Goal: Information Seeking & Learning: Compare options

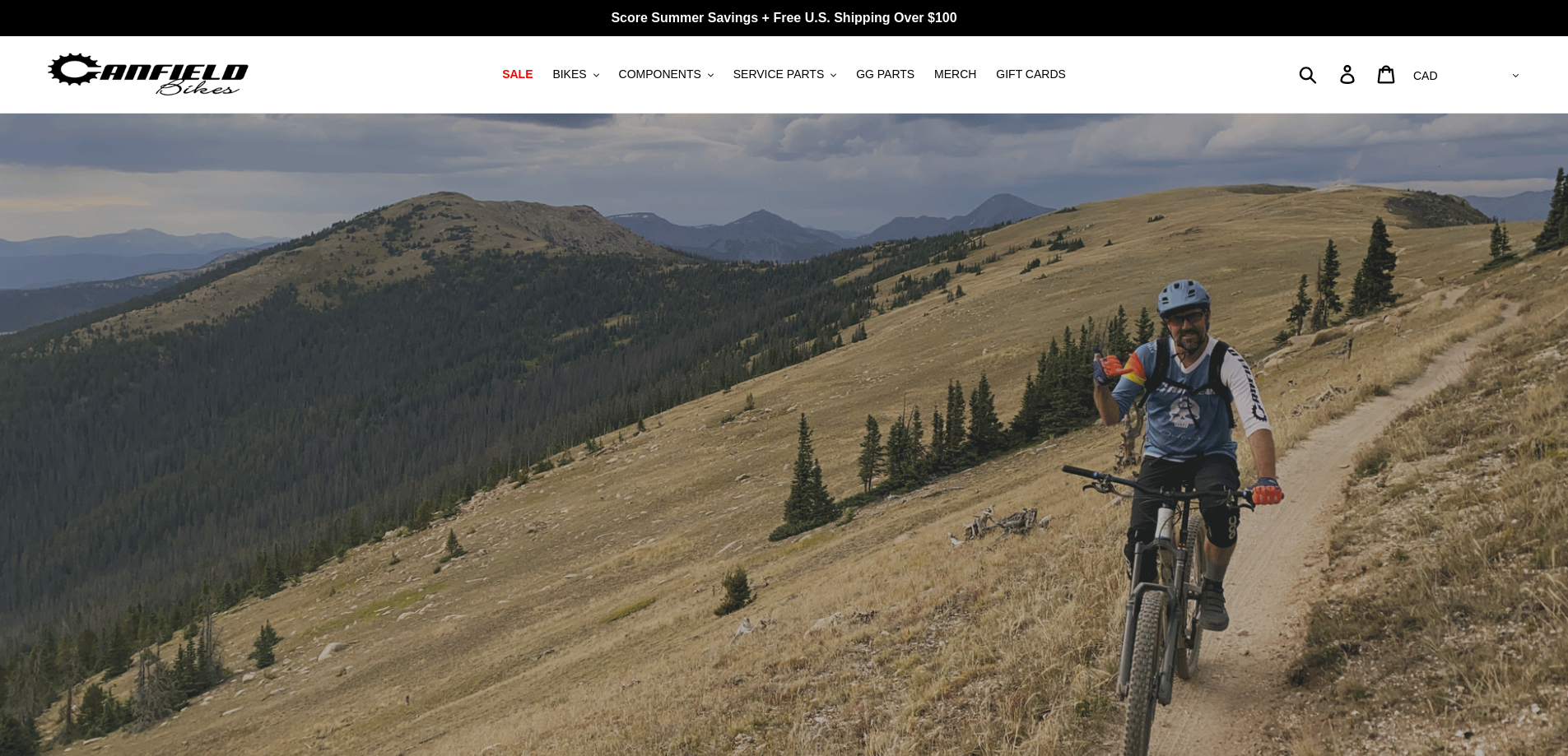
click at [586, 67] on span "BIKES" at bounding box center [569, 74] width 34 height 14
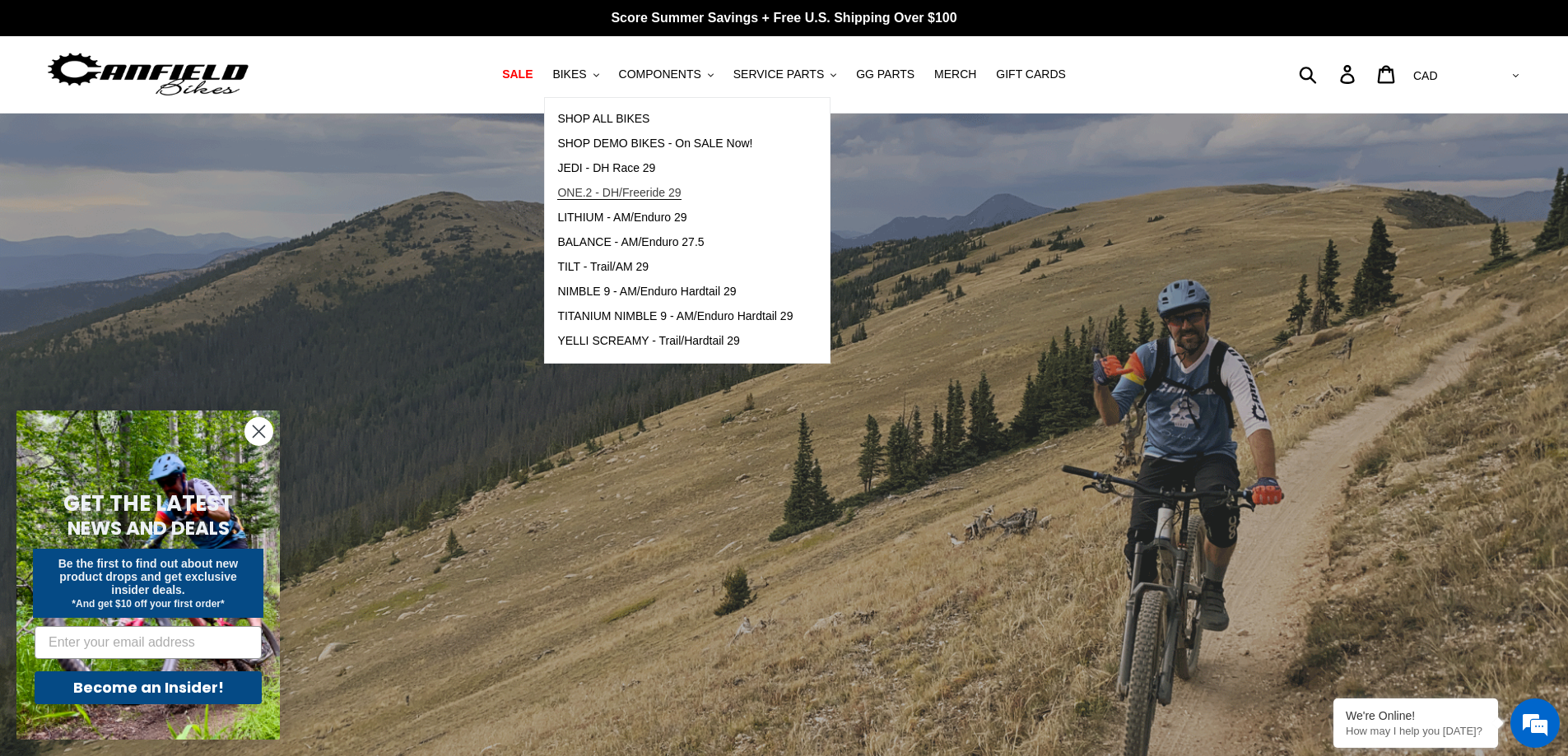
click at [641, 192] on span "ONE.2 - DH/Freeride 29" at bounding box center [619, 193] width 123 height 14
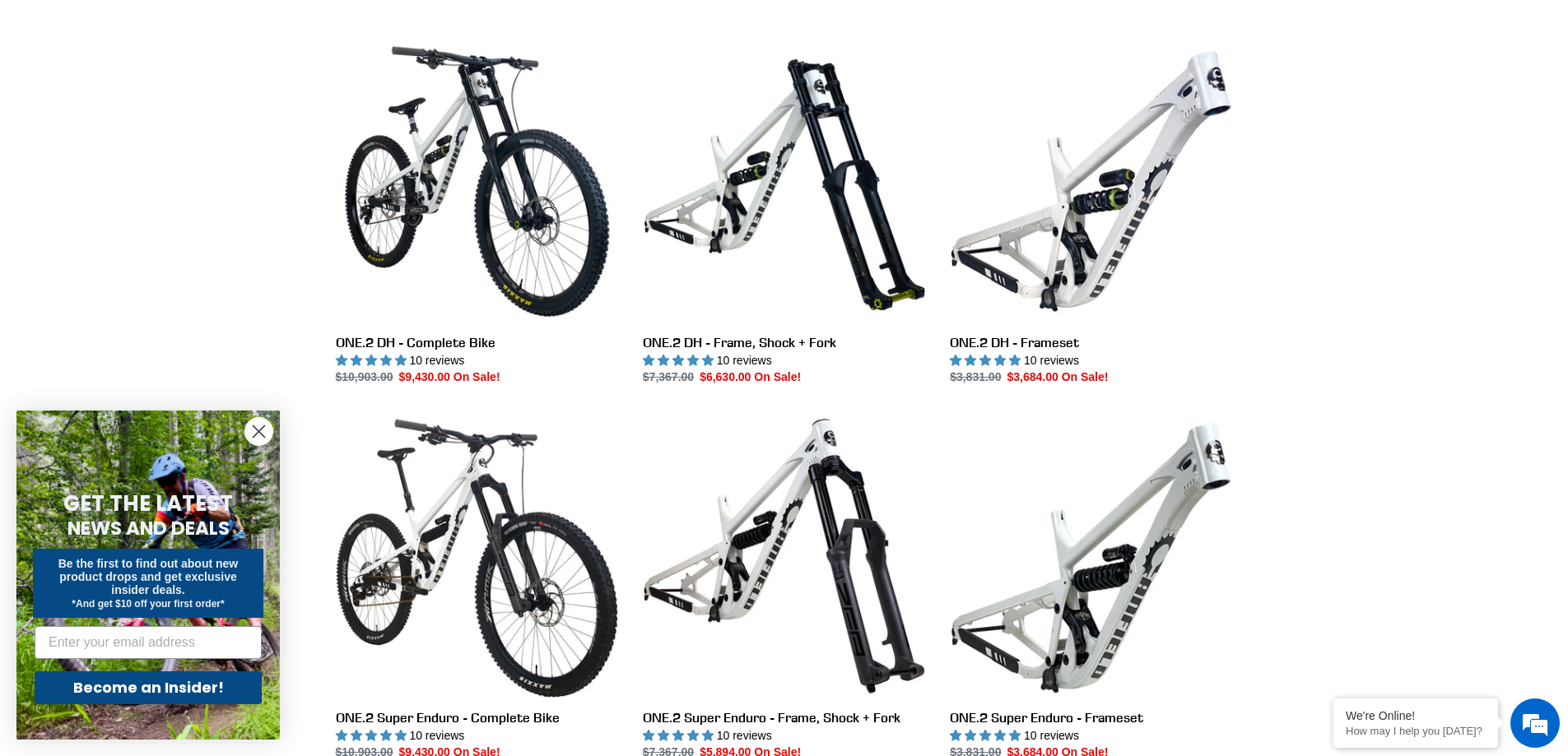
scroll to position [494, 0]
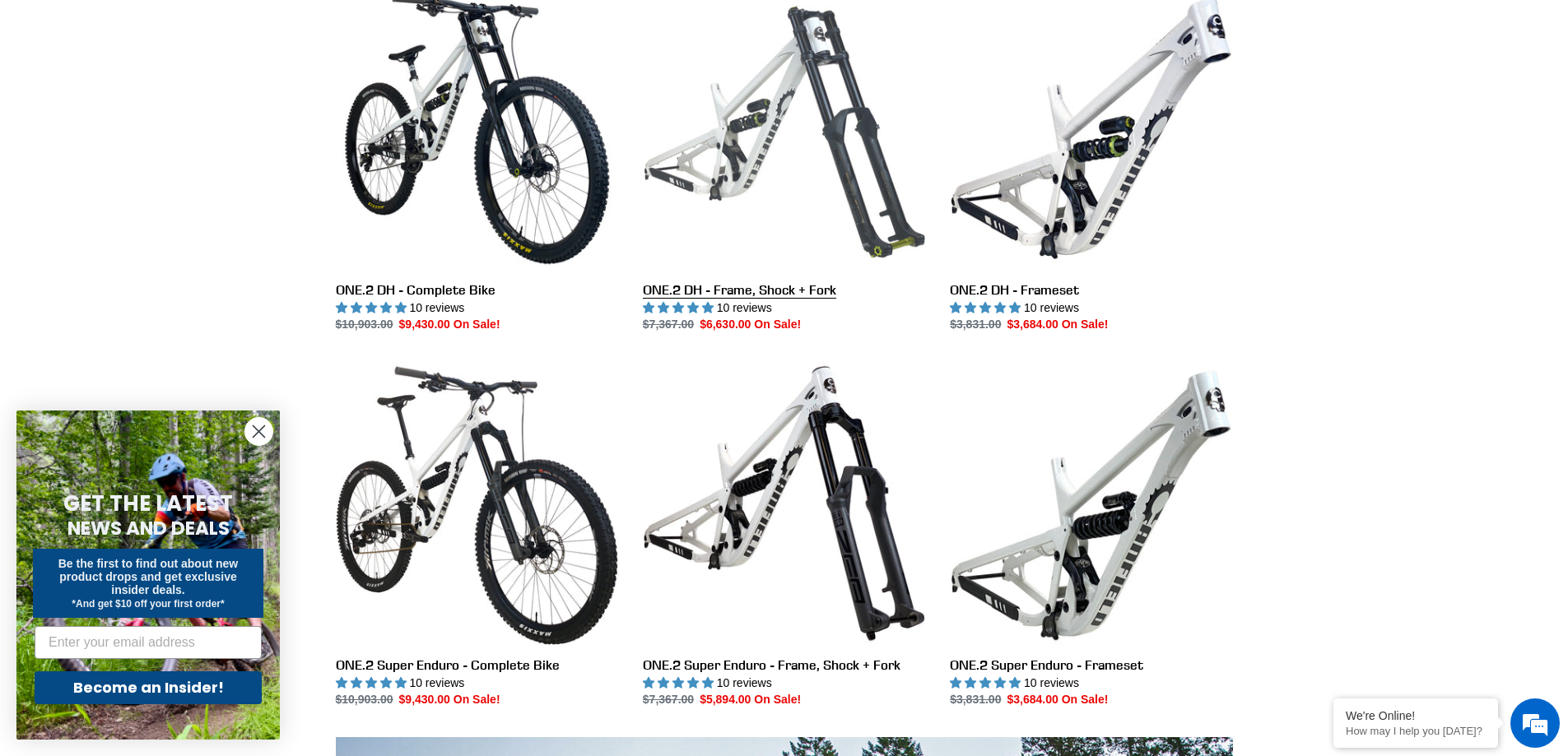
click at [838, 143] on link "ONE.2 DH - Frame, Shock + Fork" at bounding box center [784, 160] width 282 height 346
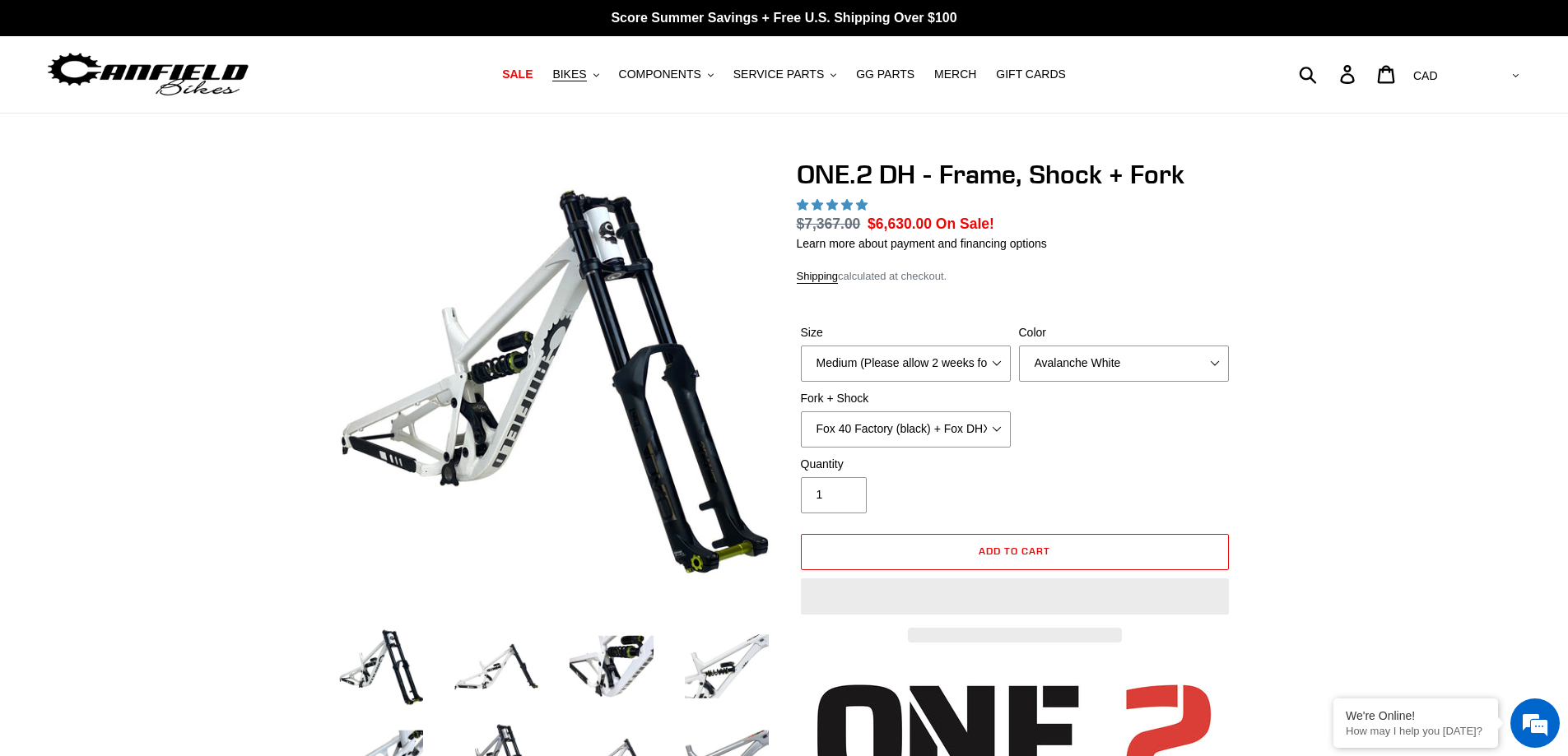
click at [1122, 367] on select "Avalanche White Bentonite Grey" at bounding box center [1124, 363] width 210 height 37
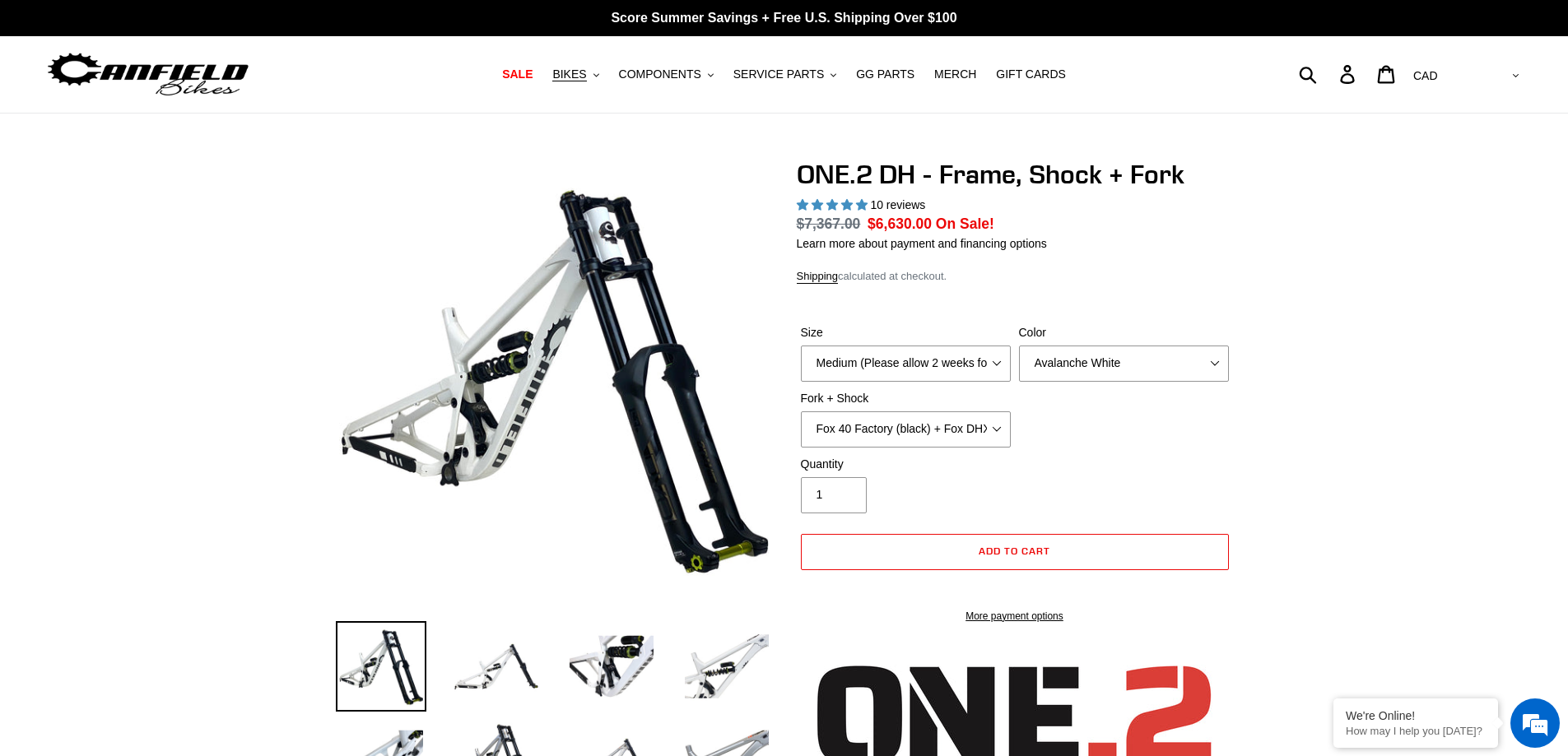
select select "highest-rating"
click at [1019, 345] on select "Avalanche White Bentonite Grey" at bounding box center [1124, 363] width 210 height 37
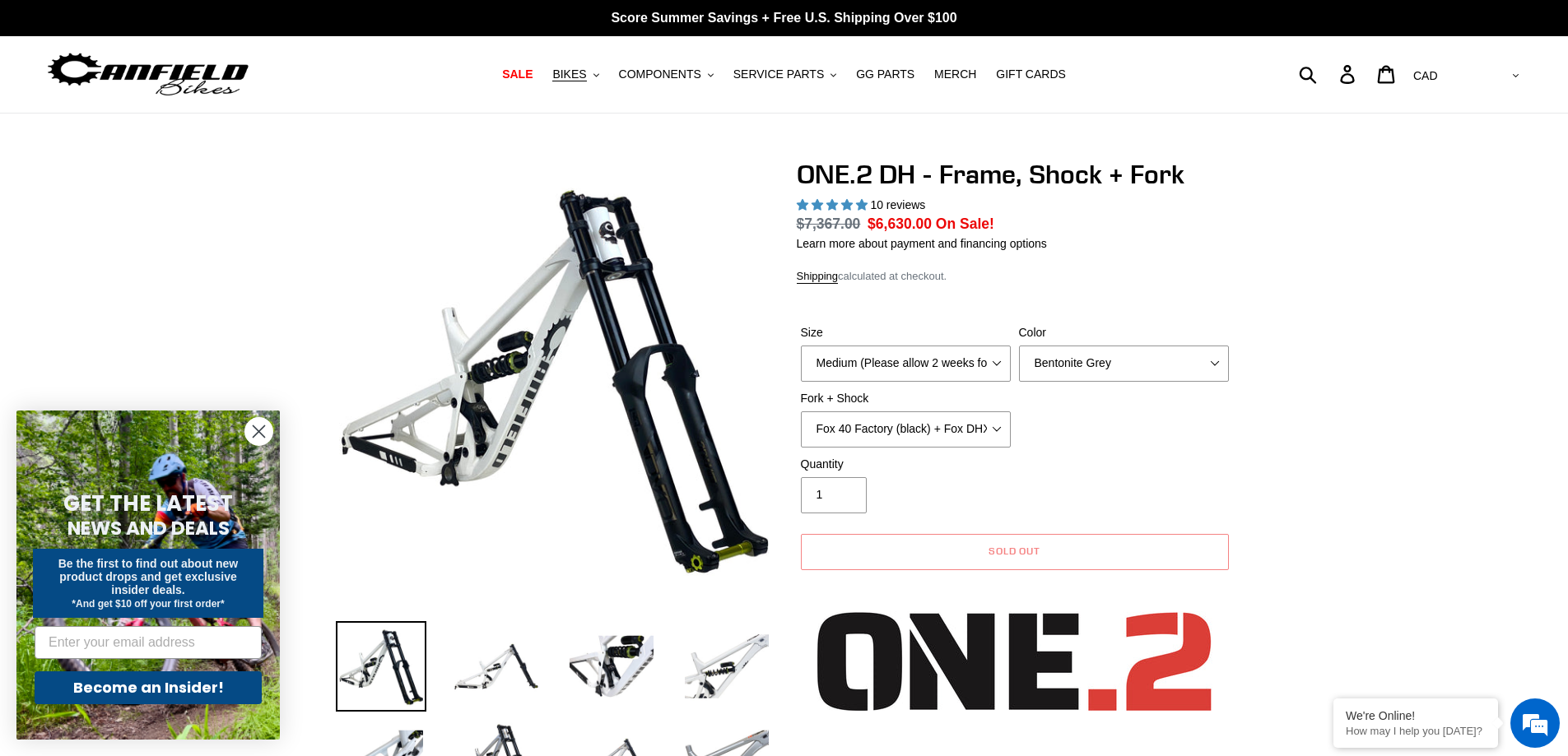
click at [1081, 365] on select "Avalanche White Bentonite Grey" at bounding box center [1124, 363] width 210 height 37
select select "Avalanche White"
click at [1019, 345] on select "Avalanche White Bentonite Grey" at bounding box center [1124, 363] width 210 height 37
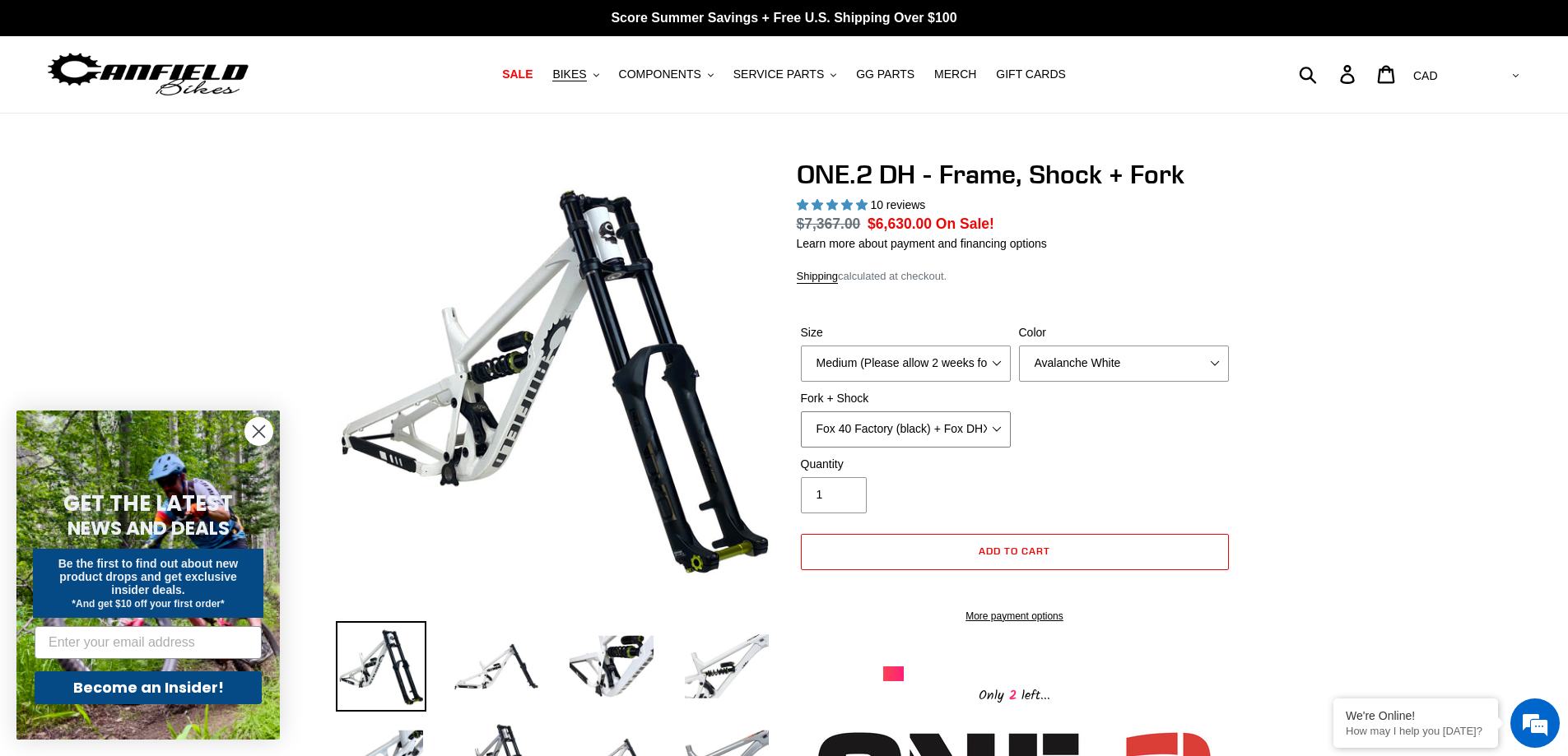
click at [951, 427] on select "Fox 40 Factory (black) + Fox DHX2 250x75 Fox 40 Factory (orange) + Fox DHX2 250…" at bounding box center [905, 429] width 210 height 37
click at [1116, 458] on div "Quantity 1" at bounding box center [1015, 488] width 436 height 65
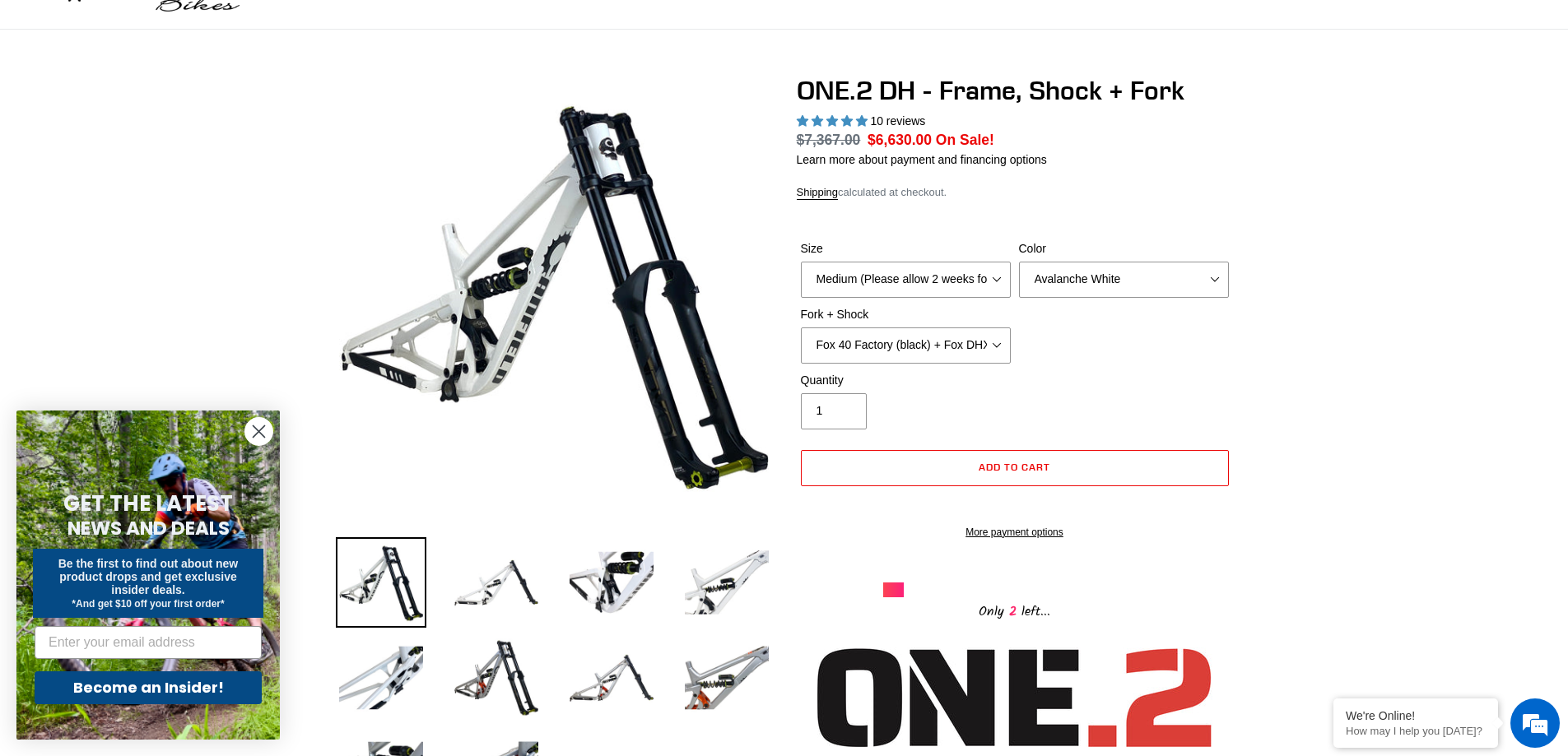
scroll to position [82, 0]
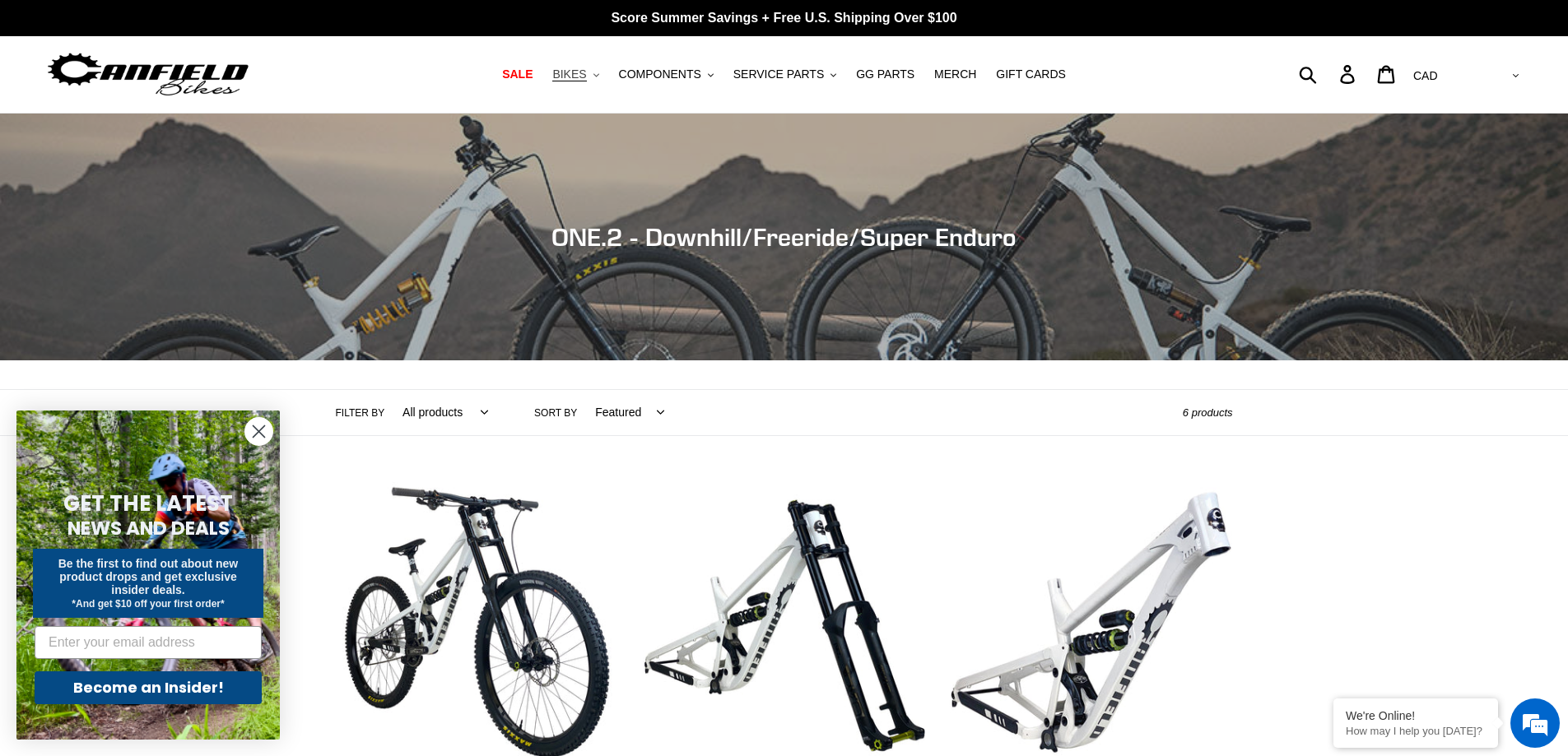
click at [585, 75] on span "BIKES" at bounding box center [569, 74] width 34 height 14
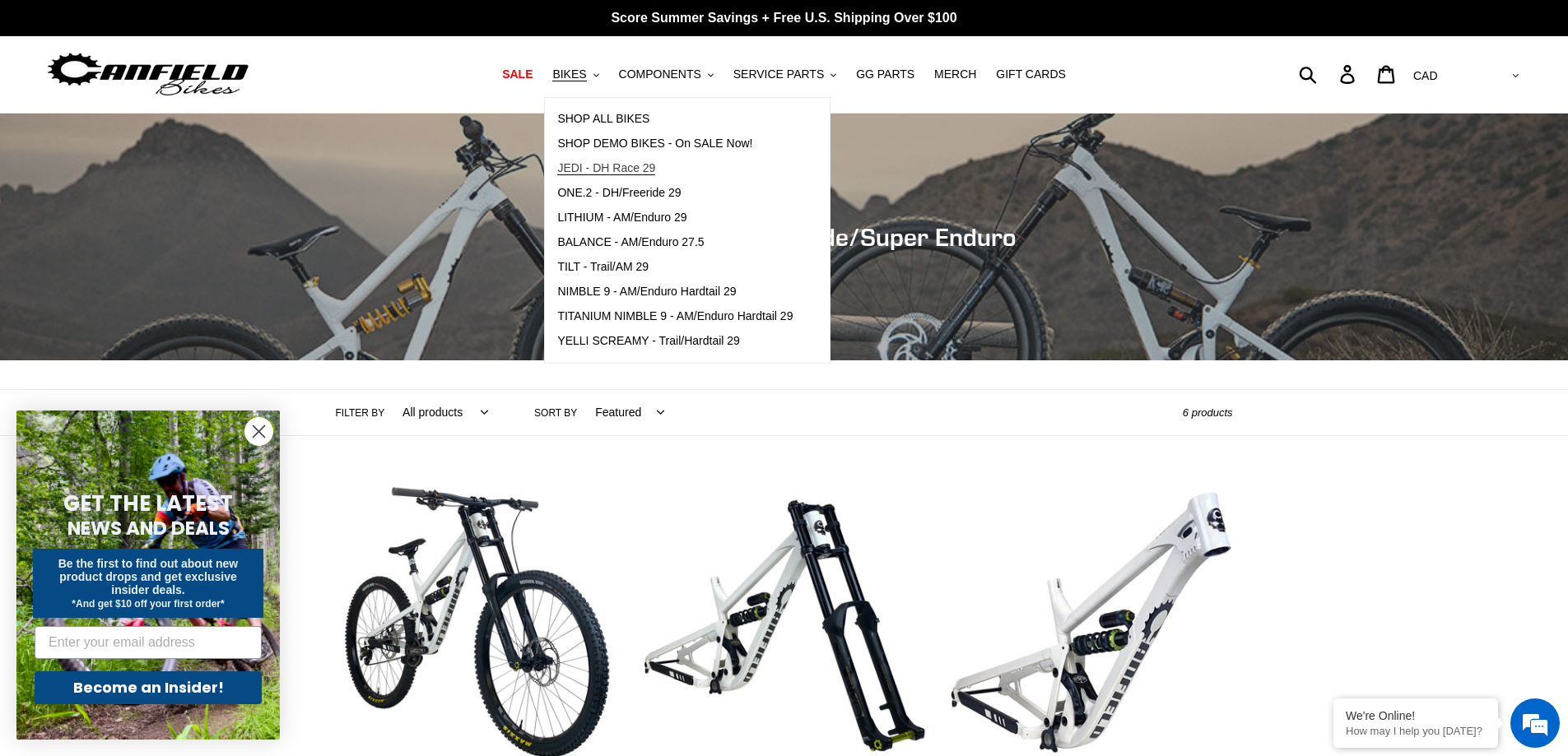
click at [636, 162] on span "JEDI - DH Race 29" at bounding box center [606, 168] width 98 height 14
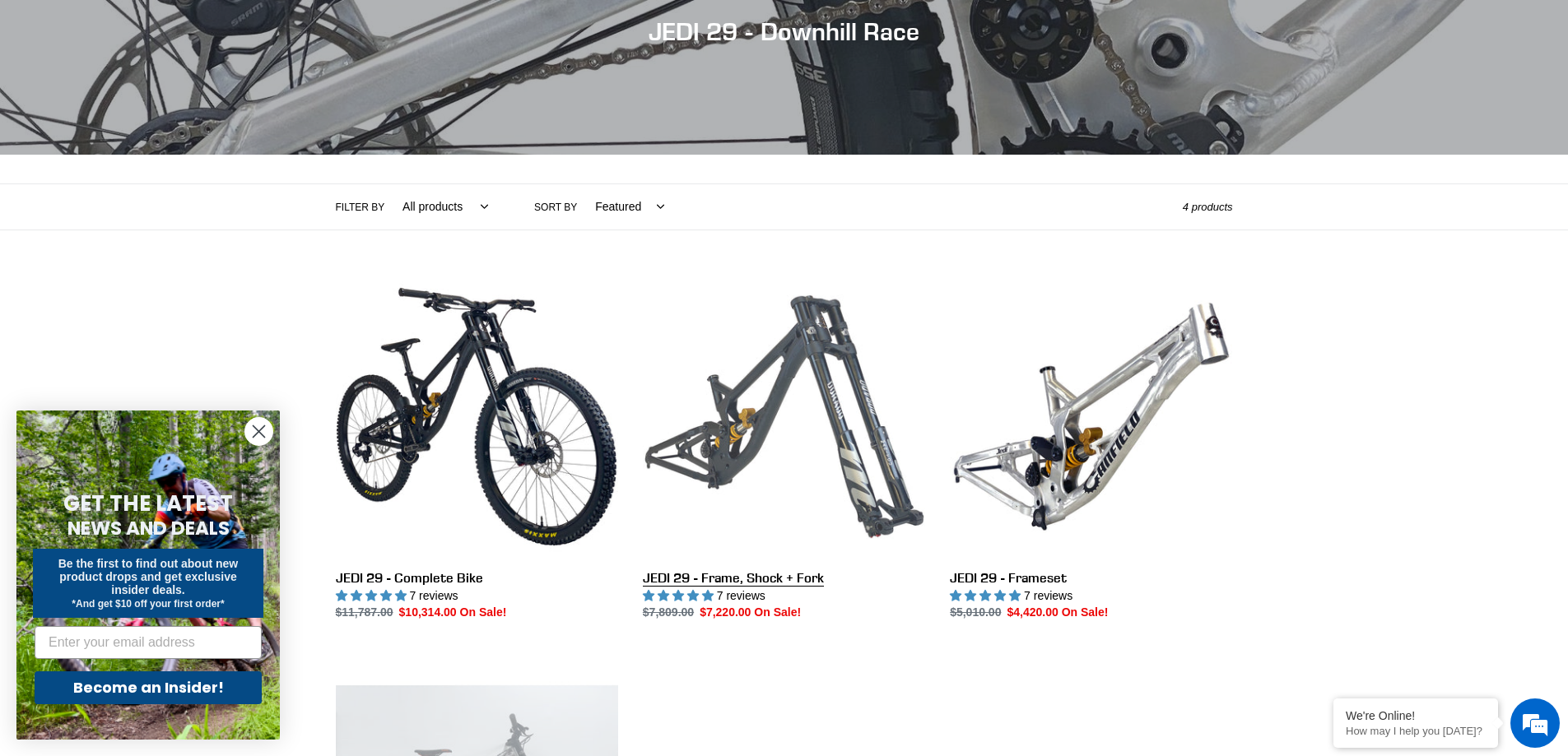
click at [796, 396] on link "JEDI 29 - Frame, Shock + Fork" at bounding box center [784, 448] width 282 height 346
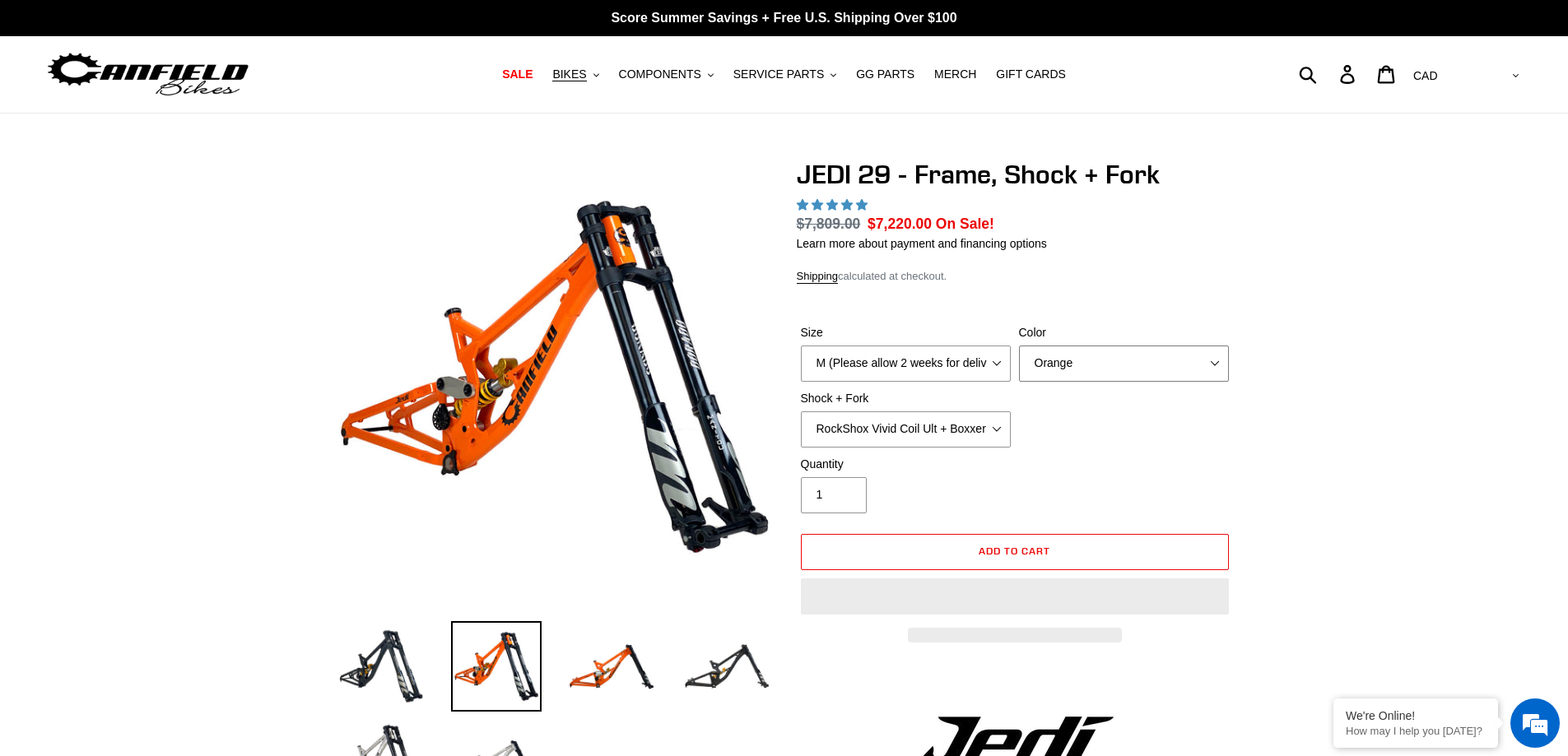
click at [1057, 355] on select "Orange Stealth Black Raw" at bounding box center [1124, 363] width 210 height 37
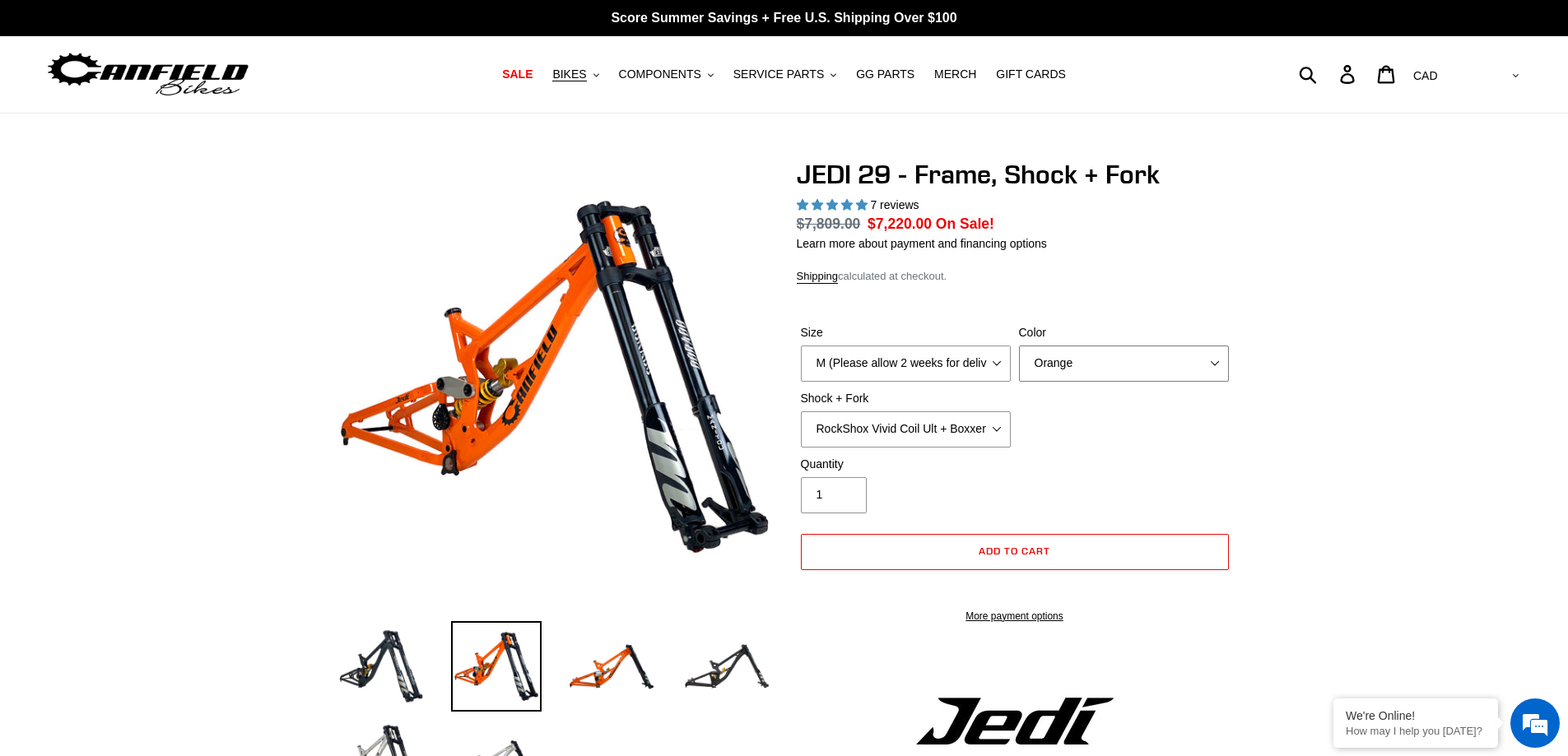
select select "highest-rating"
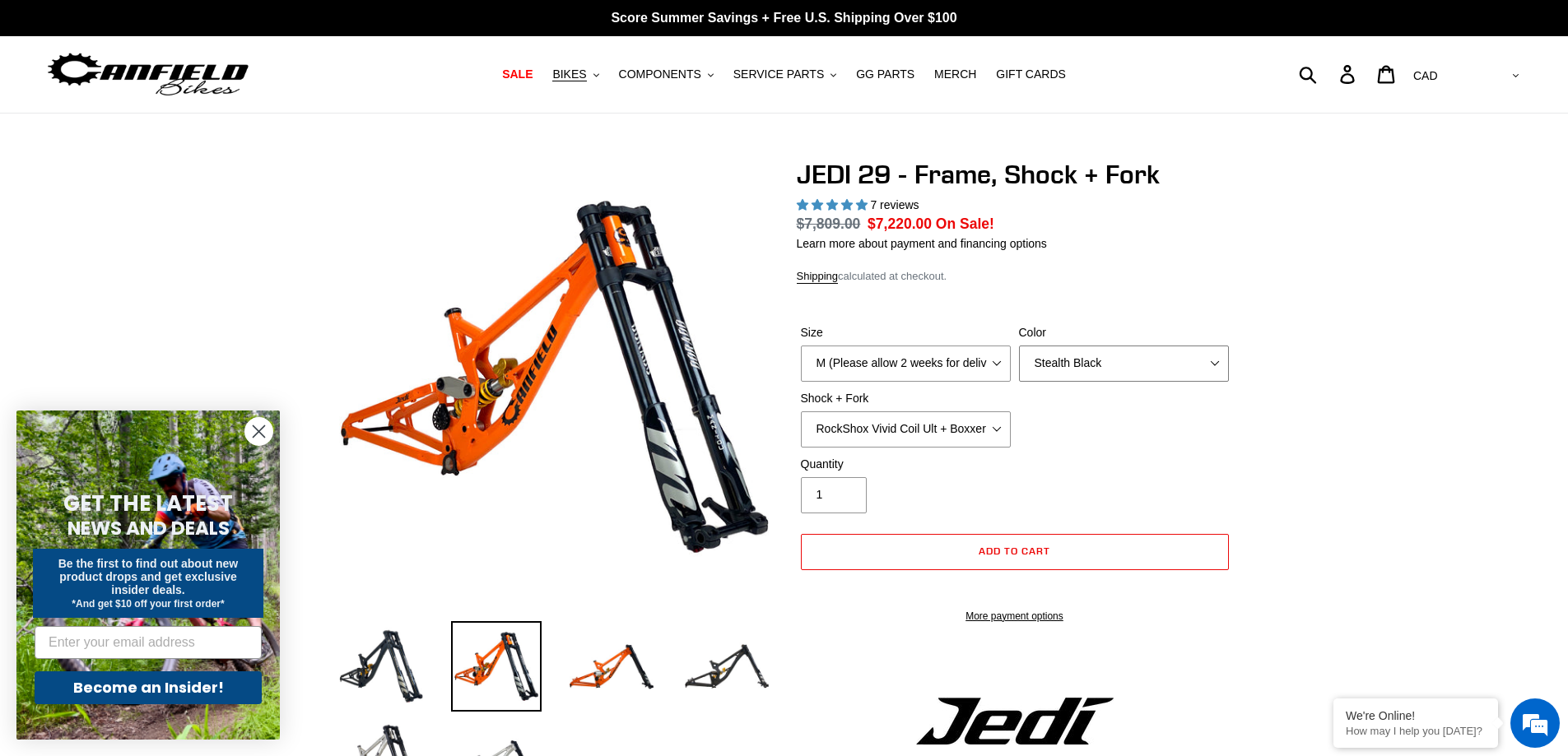
click at [1019, 345] on select "Orange Stealth Black Raw" at bounding box center [1124, 363] width 210 height 37
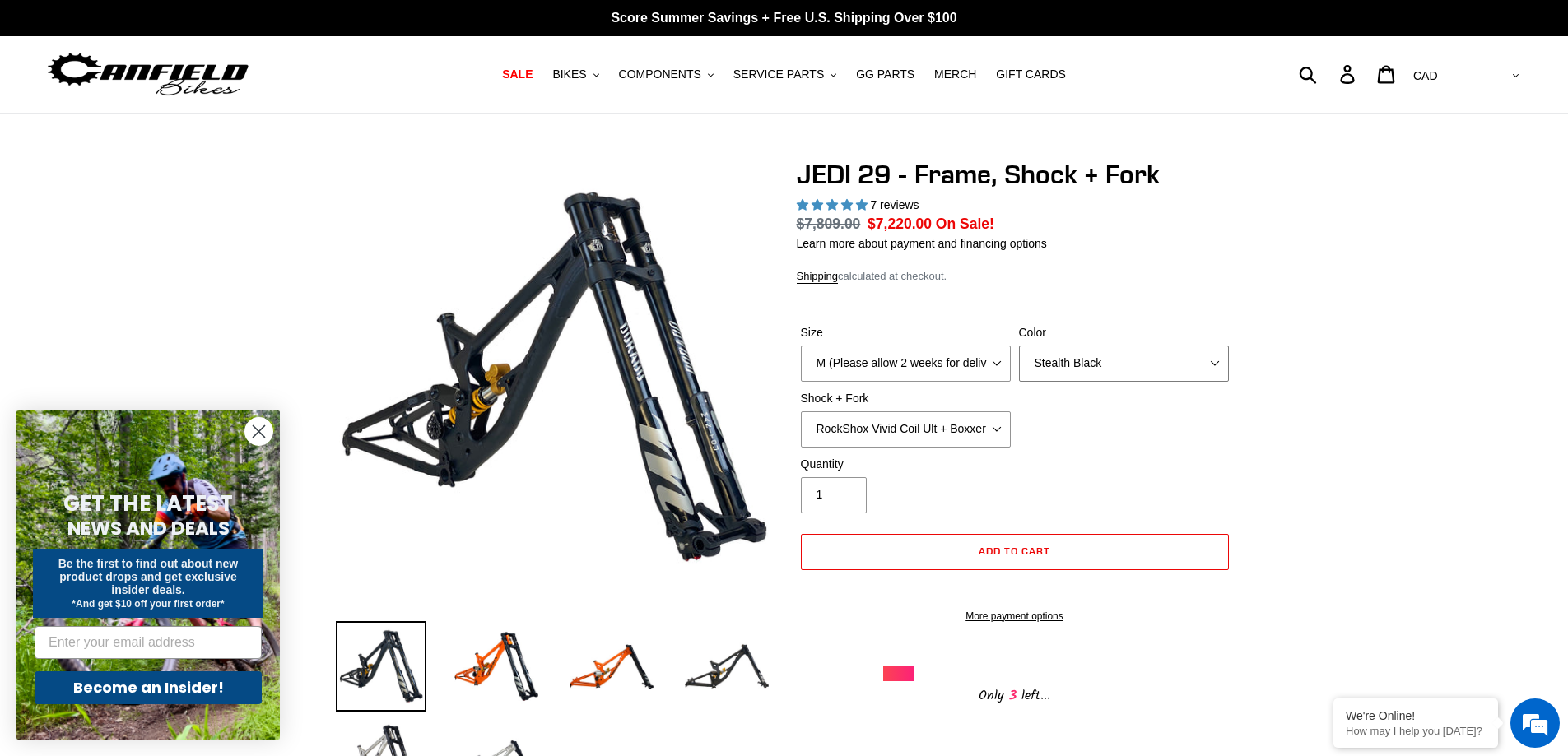
click at [1074, 368] on select "Orange Stealth Black Raw" at bounding box center [1124, 363] width 210 height 37
select select "Raw"
click at [1019, 345] on select "Orange Stealth Black Raw" at bounding box center [1124, 363] width 210 height 37
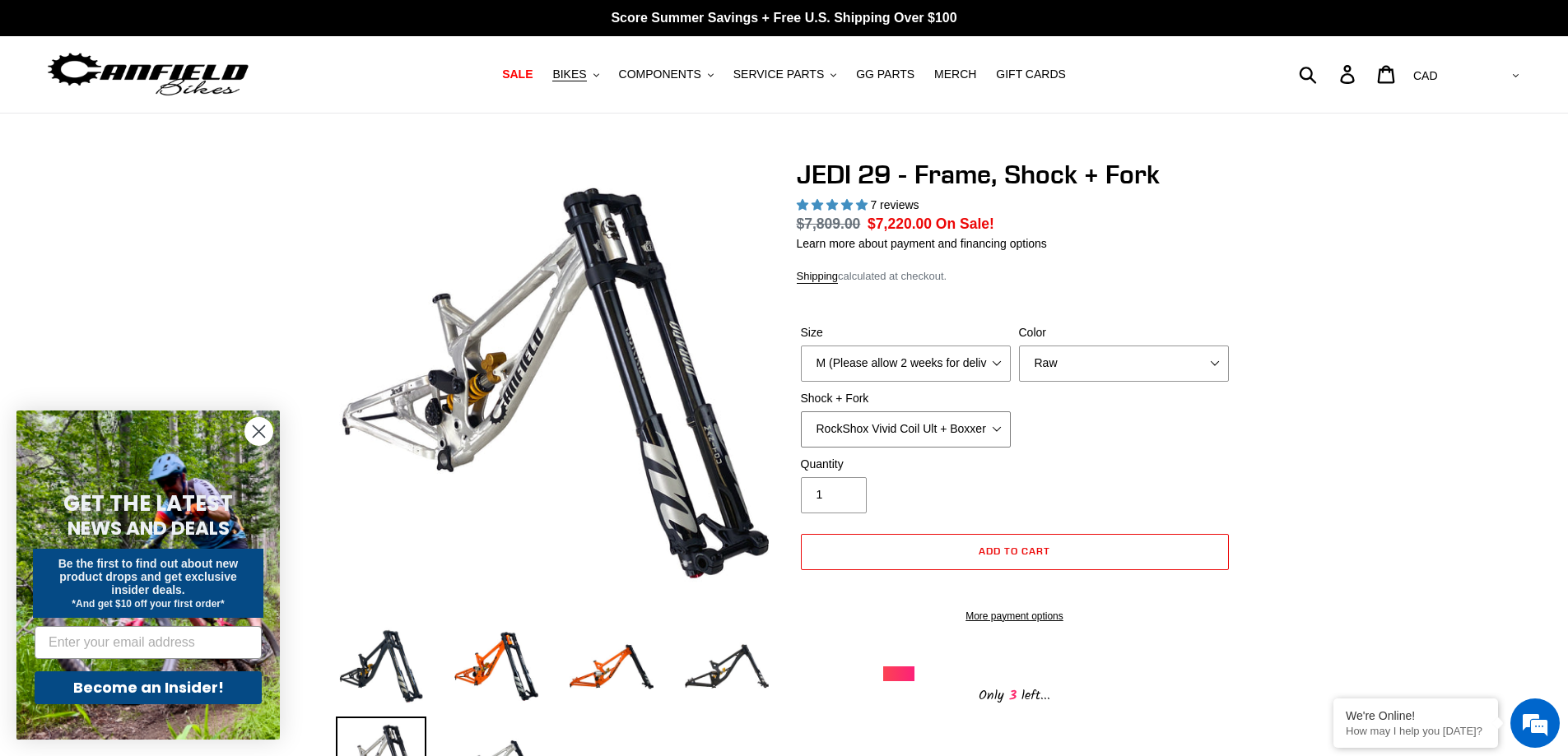
click at [942, 423] on select "RockShox Vivid Coil Ult + Boxxer RC2 C3 Ult Fox DHX2 250x75 + Fox 40 Float Grip…" at bounding box center [905, 429] width 210 height 37
select select "Fox DHX2 250x75 + Fox 40 Float Grip2"
click at [801, 412] on select "RockShox Vivid Coil Ult + Boxxer RC2 C3 Ult Fox DHX2 250x75 + Fox 40 Float Grip…" at bounding box center [905, 429] width 210 height 37
click at [984, 484] on div "Quantity 1" at bounding box center [906, 485] width 218 height 58
click at [1076, 456] on div "Quantity 1" at bounding box center [1015, 488] width 436 height 65
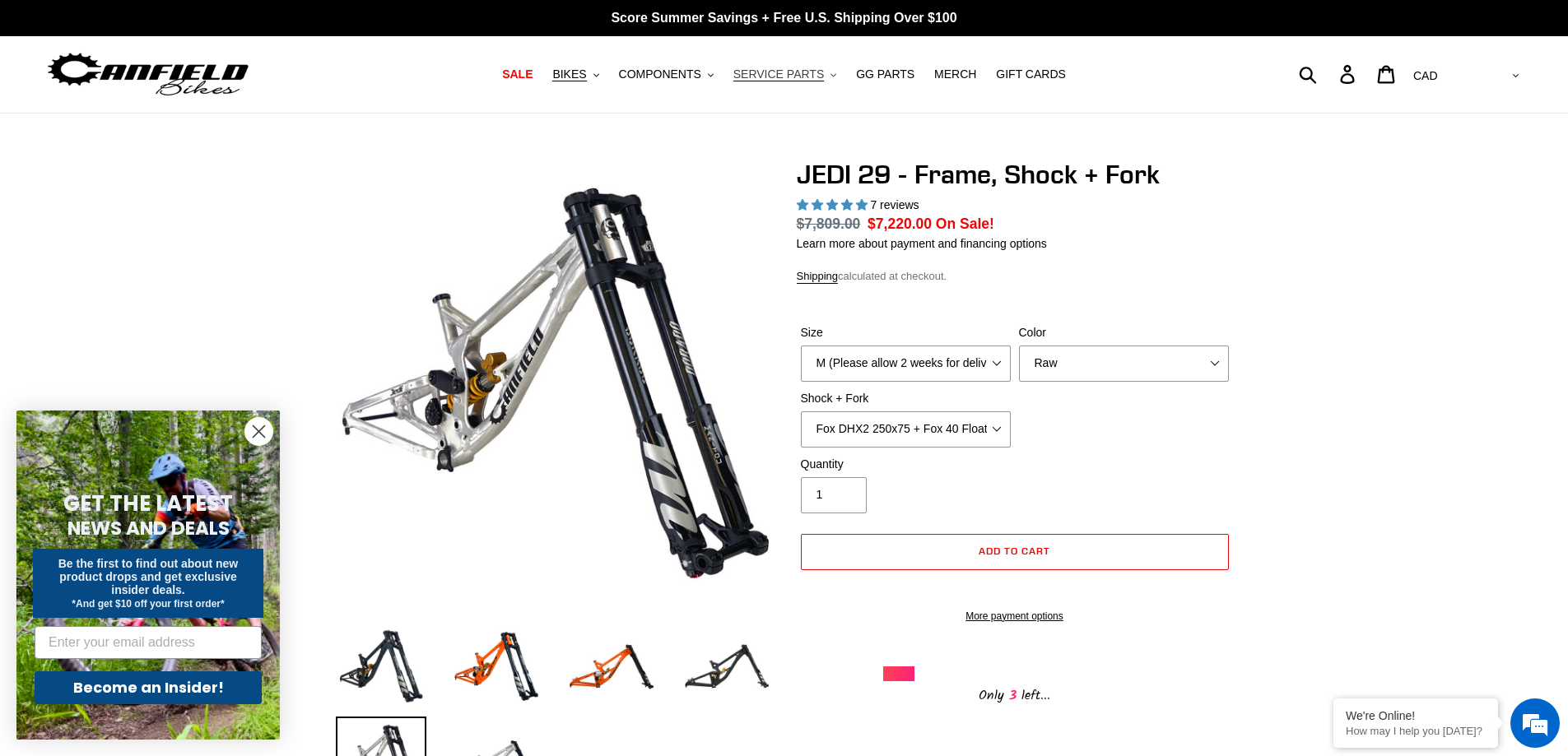
click at [812, 73] on span "SERVICE PARTS" at bounding box center [778, 74] width 90 height 14
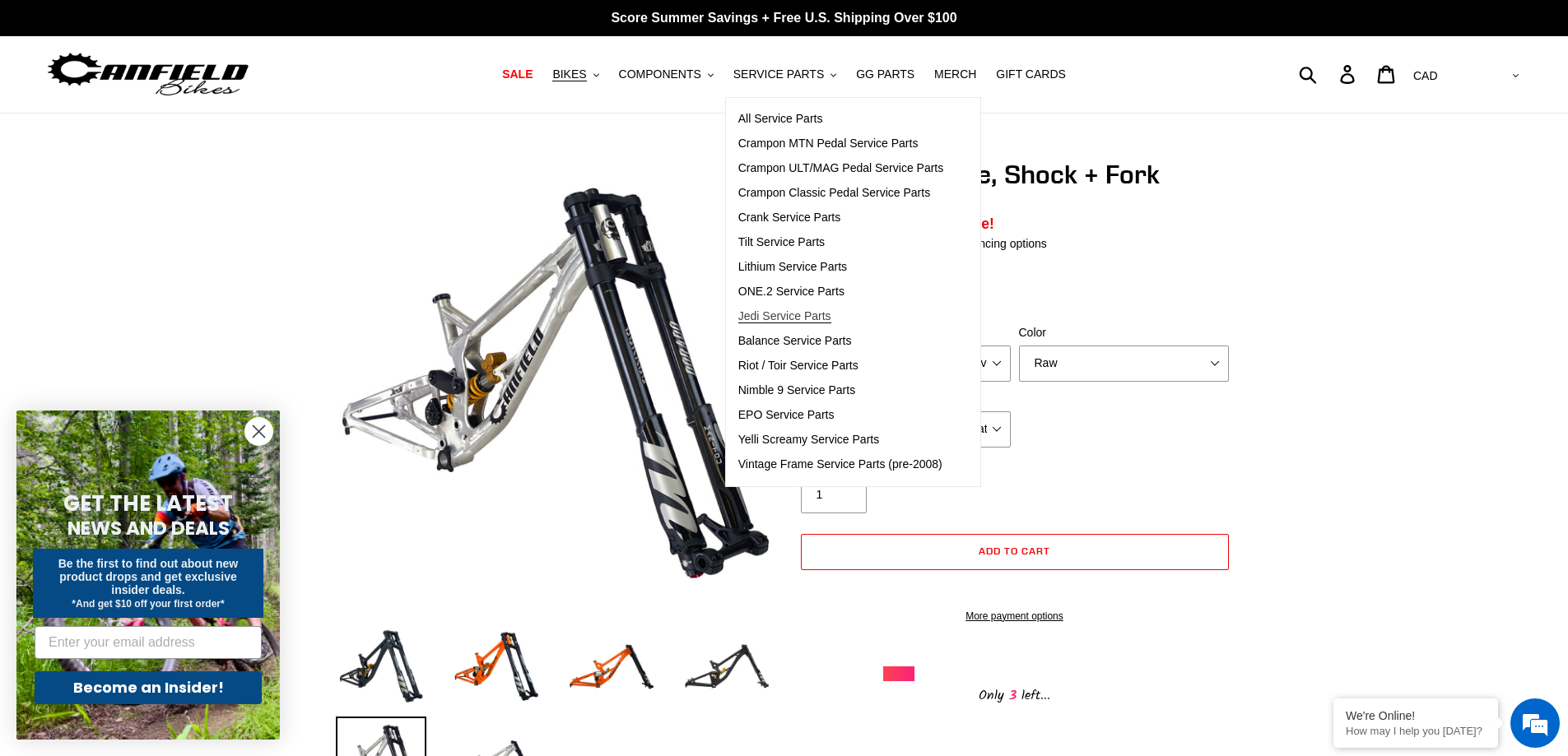
click at [815, 322] on span "Jedi Service Parts" at bounding box center [784, 316] width 93 height 14
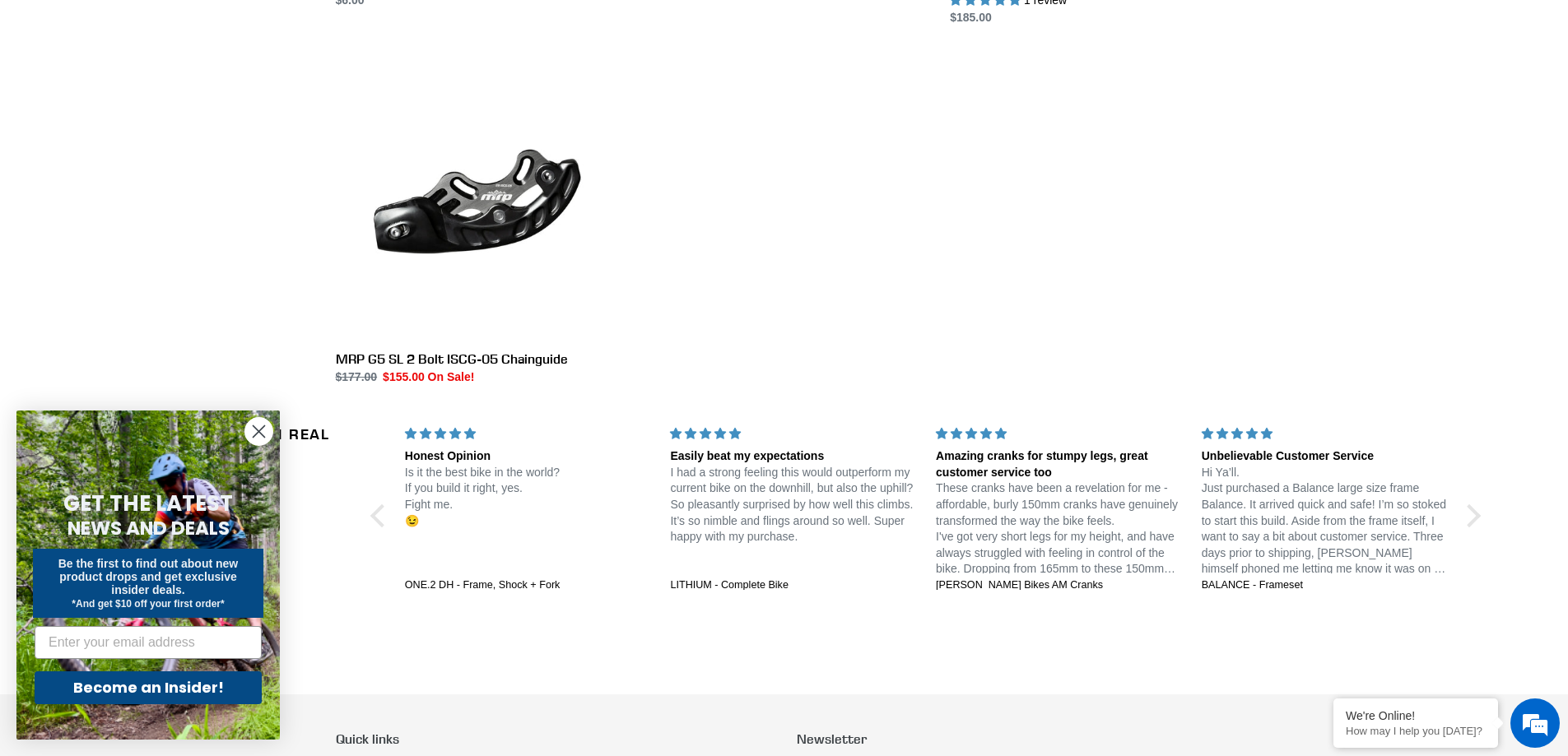
scroll to position [2756, 0]
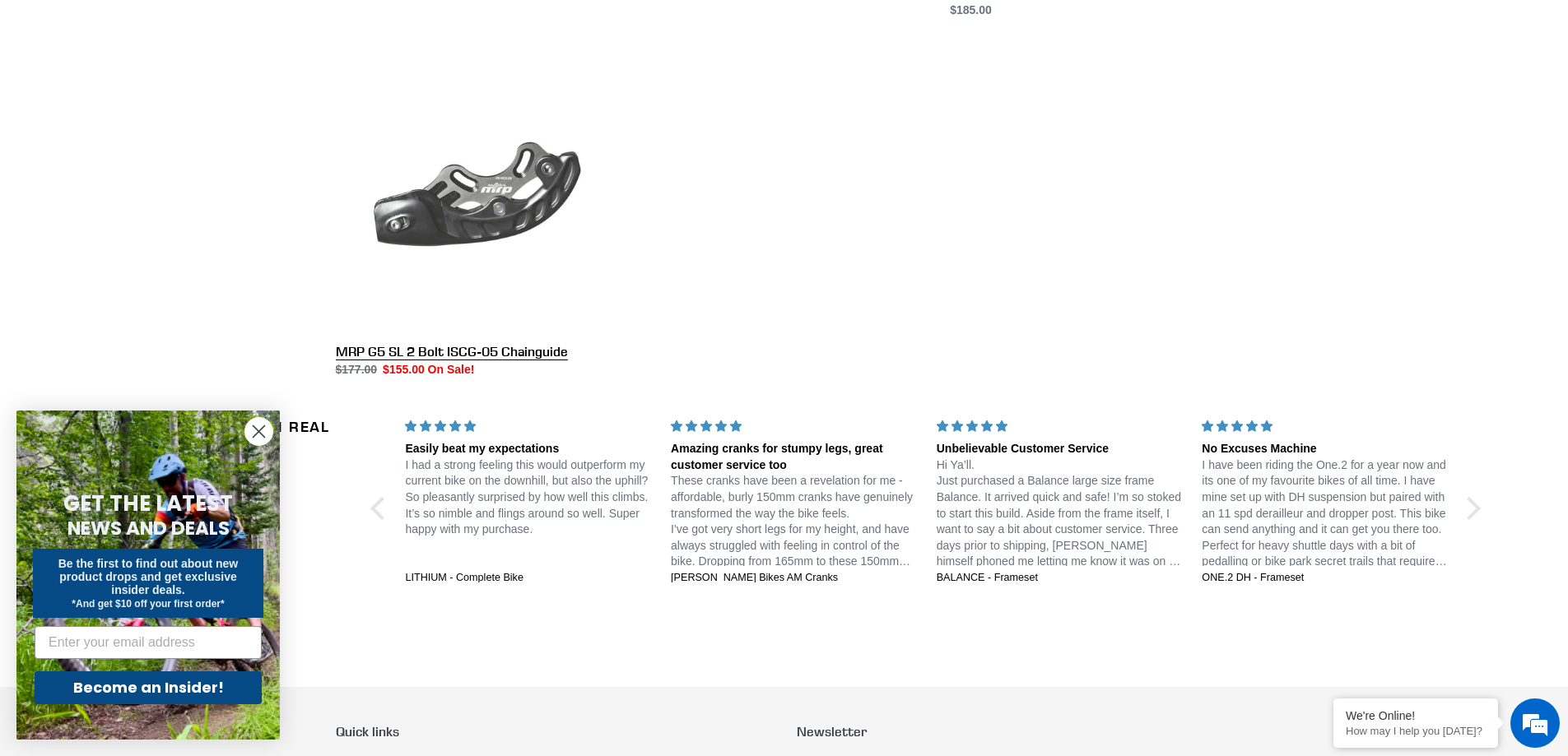
click at [483, 214] on link "MRP G5 SL 2 Bolt ISCG-05 Chainguide" at bounding box center [477, 213] width 282 height 331
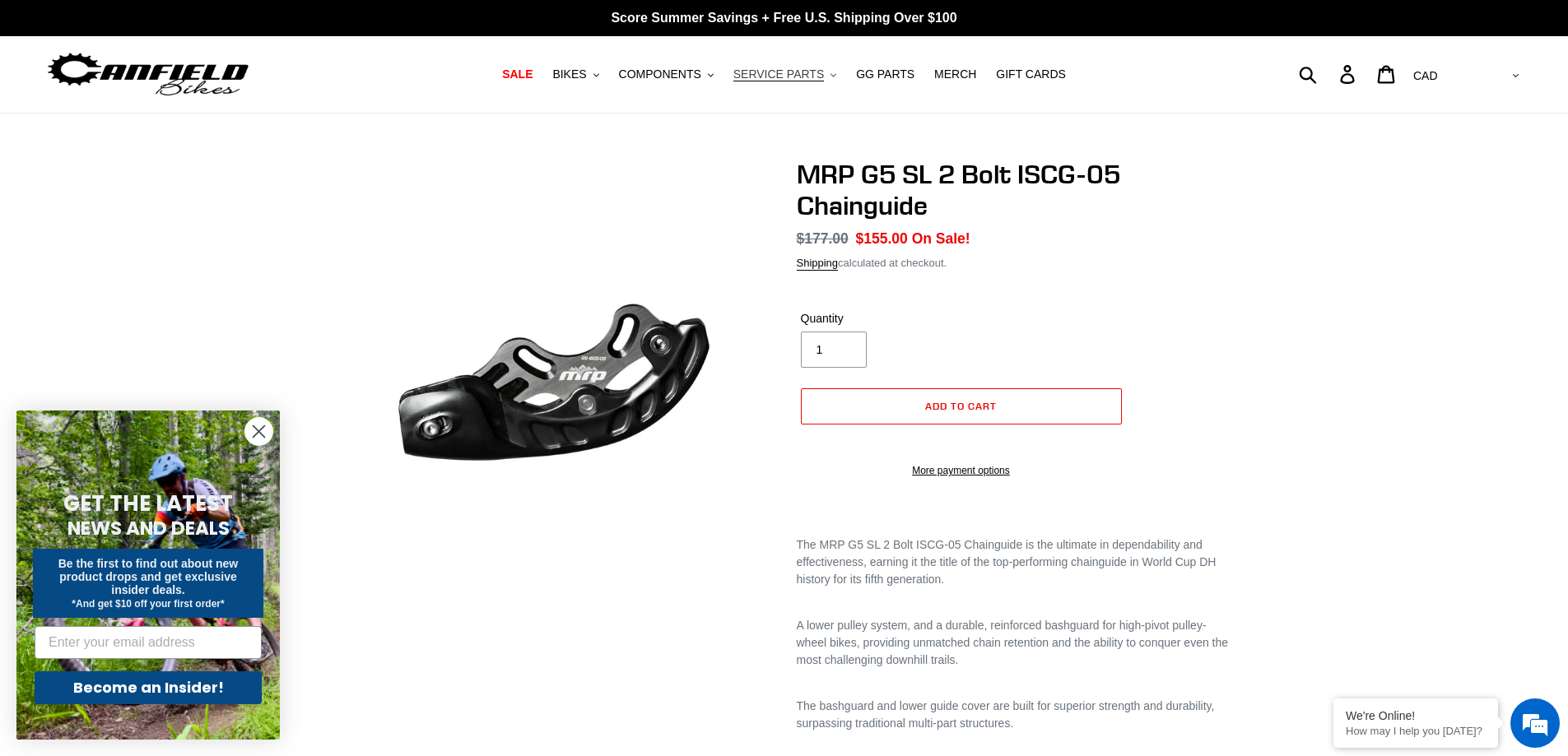
drag, startPoint x: 776, startPoint y: 66, endPoint x: 776, endPoint y: 77, distance: 11.0
click at [776, 77] on span "SERVICE PARTS" at bounding box center [778, 74] width 90 height 14
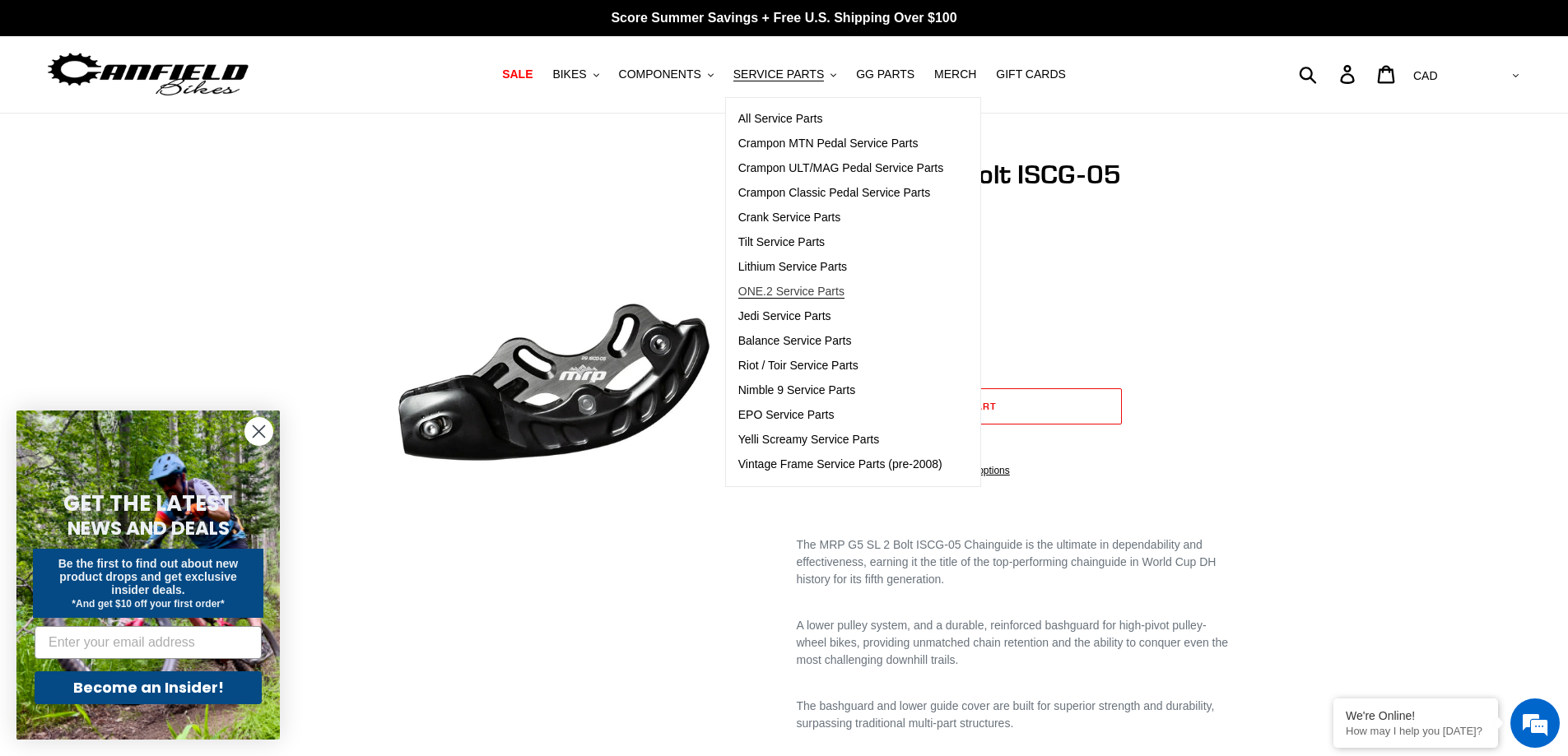
click at [784, 285] on span "ONE.2 Service Parts" at bounding box center [791, 292] width 106 height 14
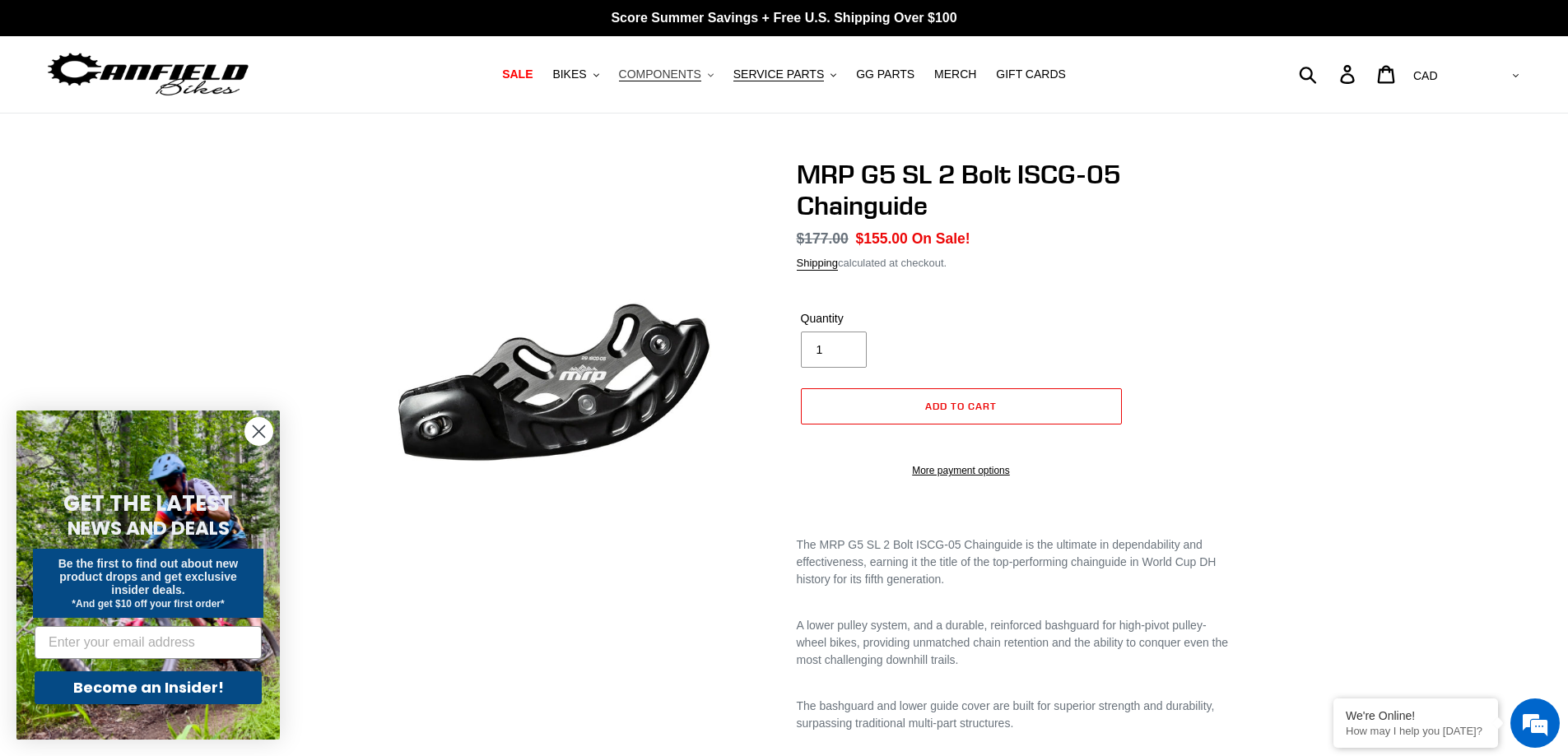
click at [666, 71] on span "COMPONENTS" at bounding box center [660, 74] width 83 height 14
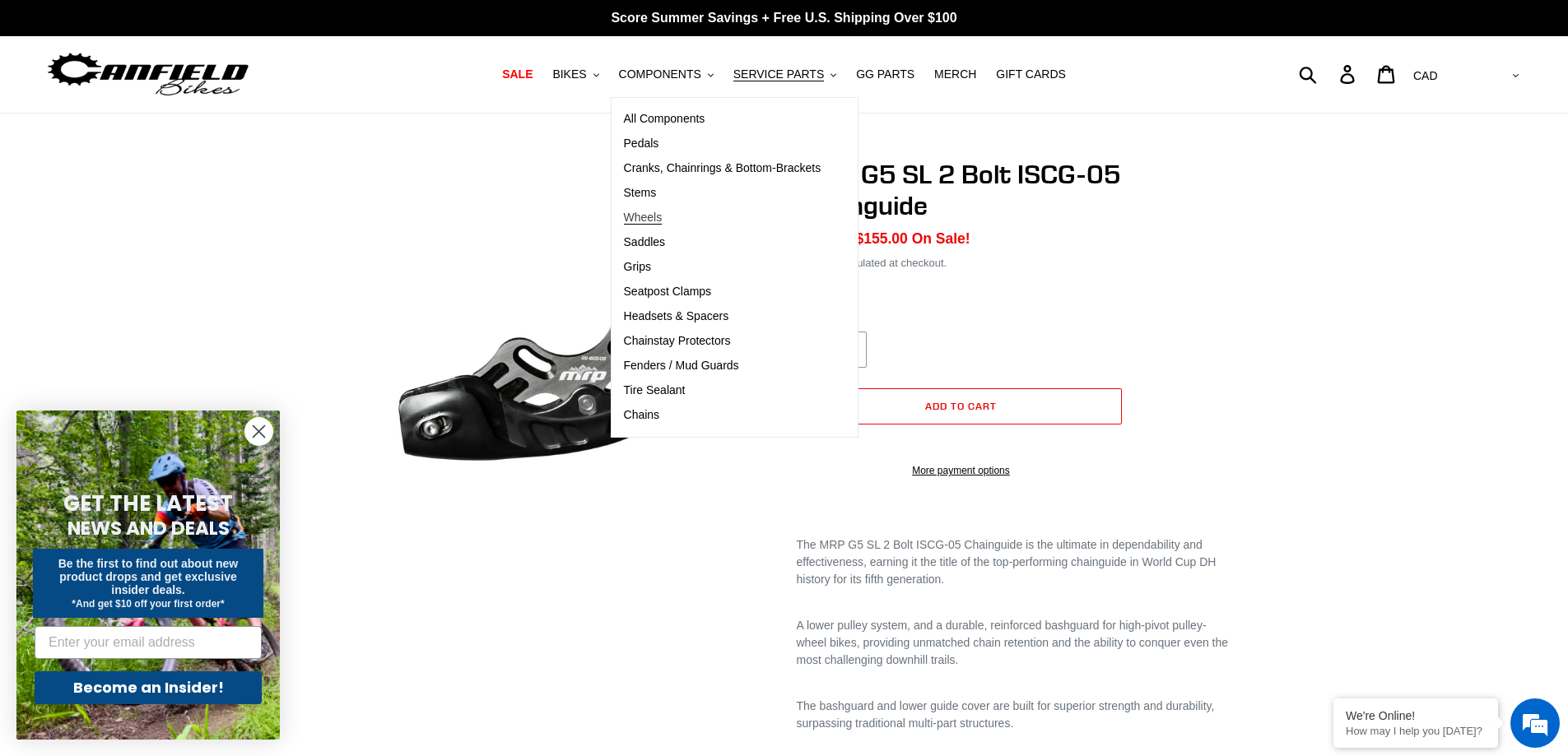
click at [663, 219] on span "Wheels" at bounding box center [642, 218] width 38 height 14
